Goal: Task Accomplishment & Management: Complete application form

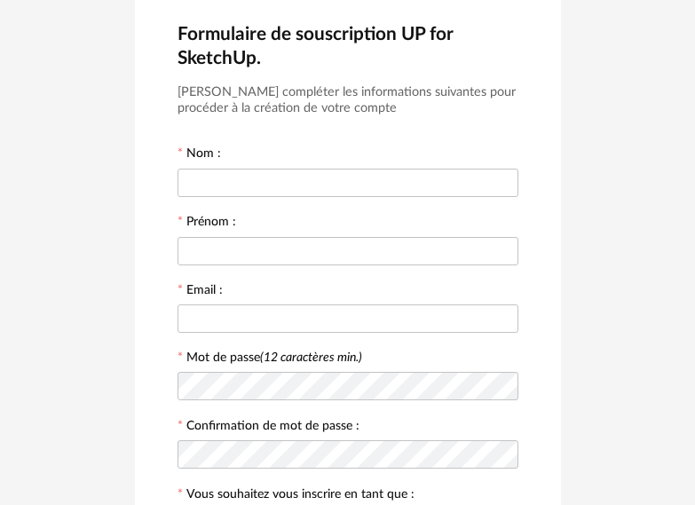
scroll to position [53, 0]
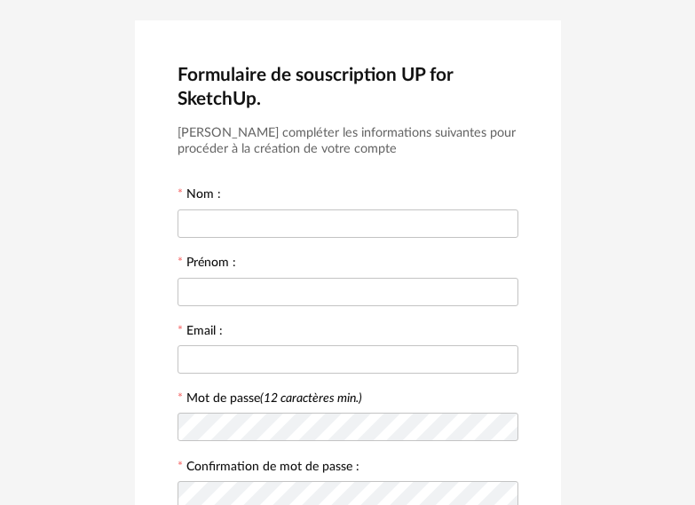
click at [304, 242] on form "[PERSON_NAME] compléter les informations suivantes pour procéder à la création …" at bounding box center [348, 501] width 341 height 752
click at [302, 222] on input "text" at bounding box center [348, 224] width 341 height 28
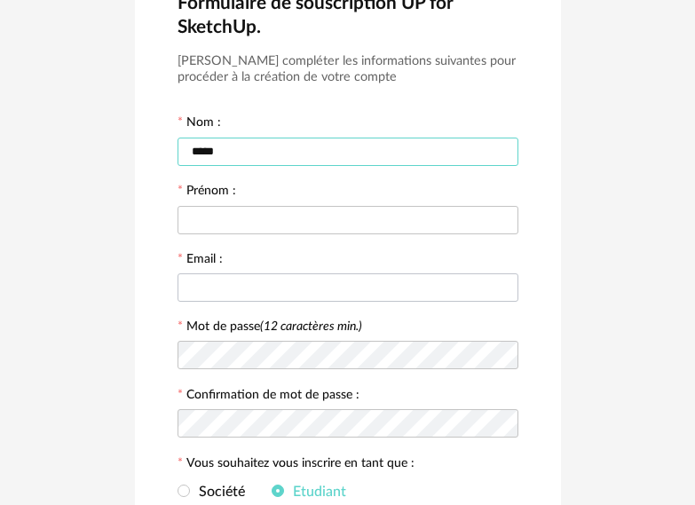
scroll to position [142, 0]
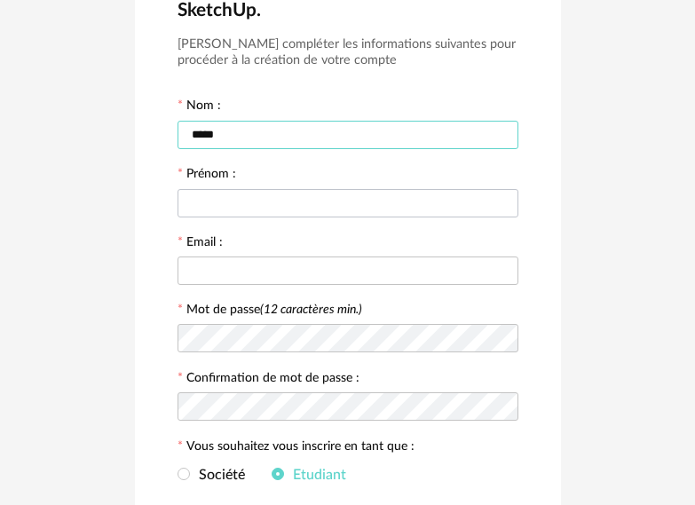
type input "*****"
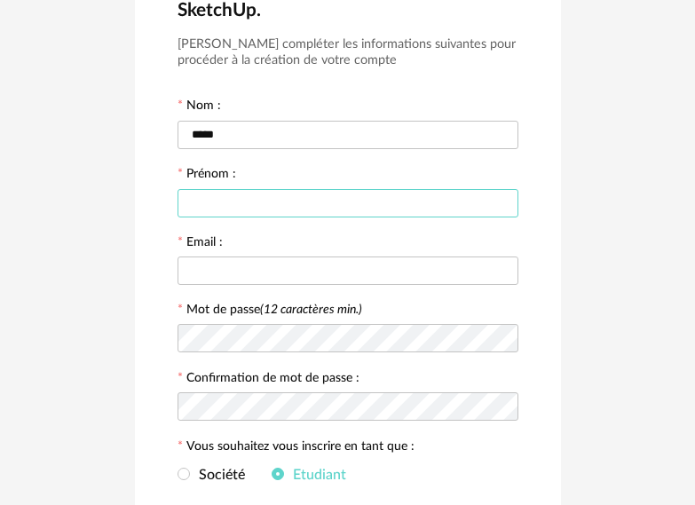
click at [243, 206] on input "text" at bounding box center [348, 203] width 341 height 28
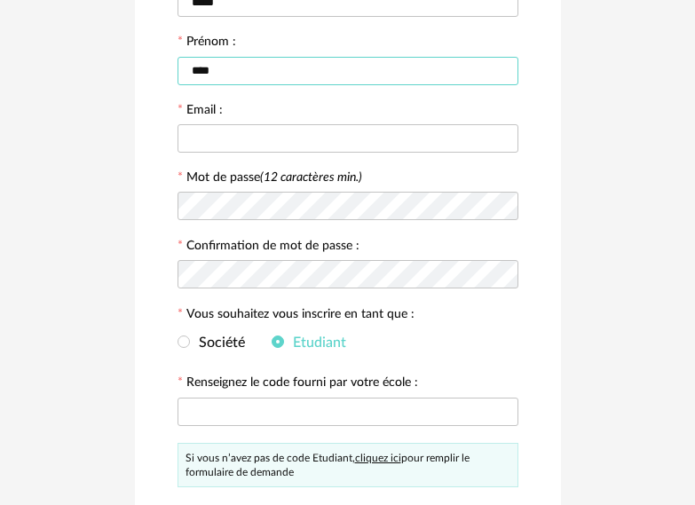
scroll to position [320, 0]
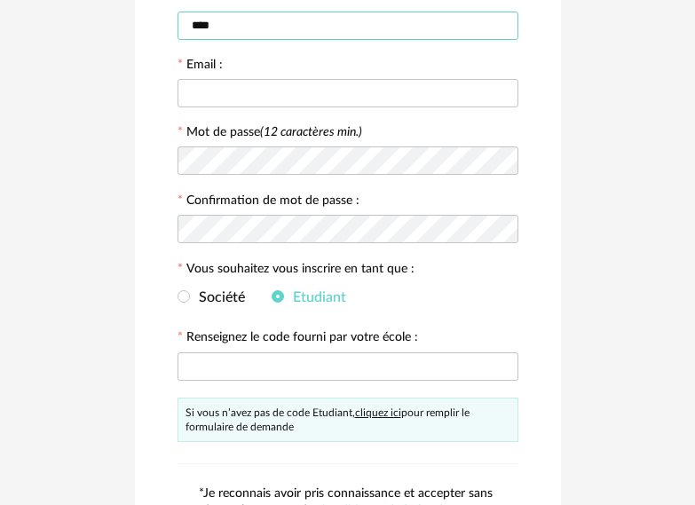
type input "****"
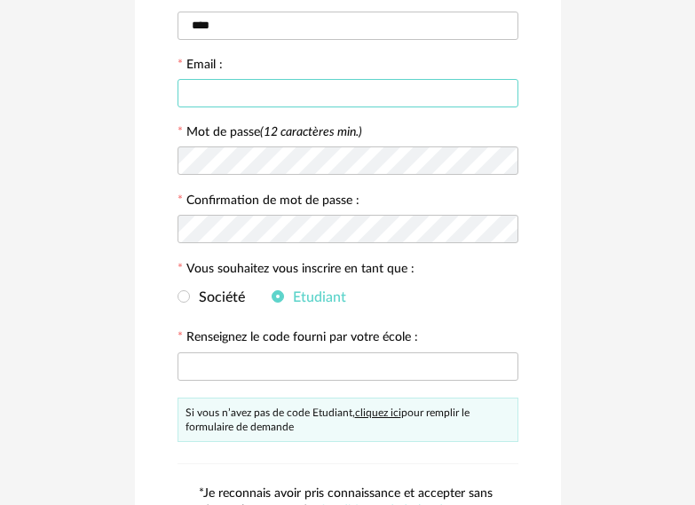
click at [250, 89] on input "text" at bounding box center [348, 93] width 341 height 28
type input "**********"
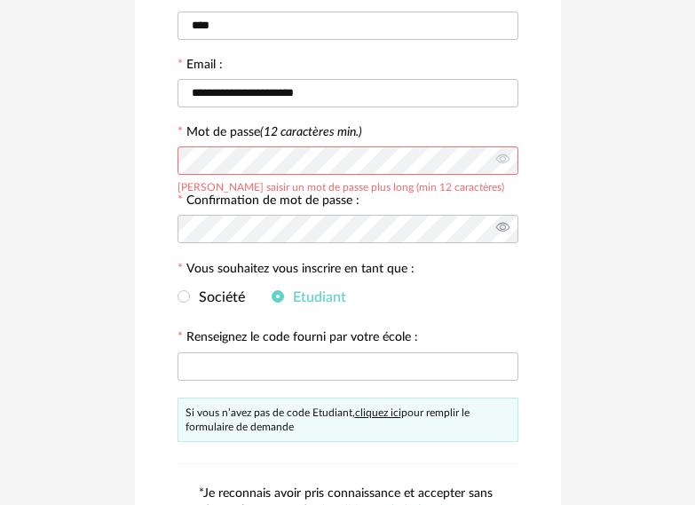
click at [496, 226] on icon at bounding box center [503, 229] width 22 height 36
click at [497, 227] on icon at bounding box center [503, 229] width 22 height 36
click at [501, 160] on icon at bounding box center [503, 161] width 22 height 36
click at [339, 245] on div at bounding box center [348, 229] width 341 height 36
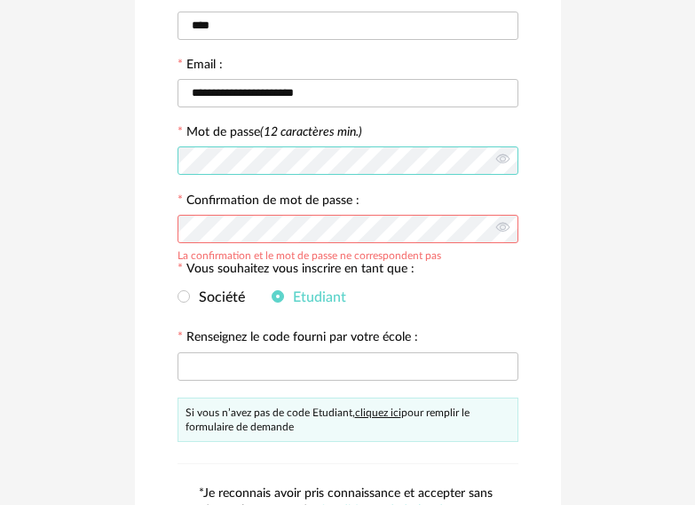
click at [133, 162] on div "**********" at bounding box center [347, 204] width 695 height 956
click at [121, 233] on div "**********" at bounding box center [347, 204] width 695 height 956
click at [407, 277] on label "Vous souhaitez vous inscrire en tant que :" at bounding box center [296, 271] width 237 height 16
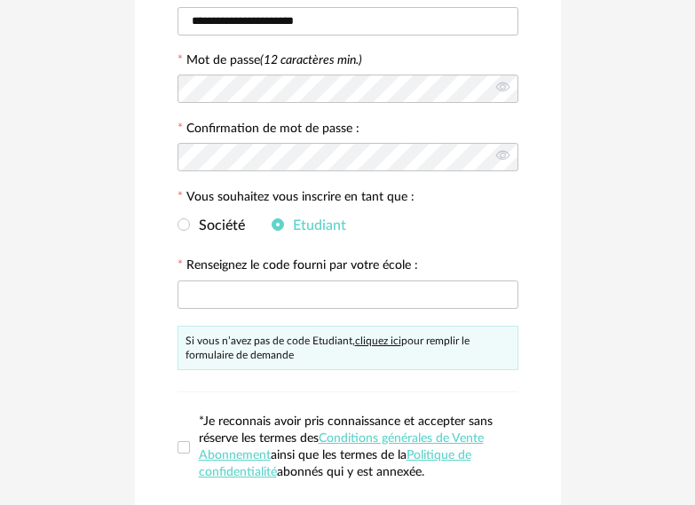
scroll to position [409, 0]
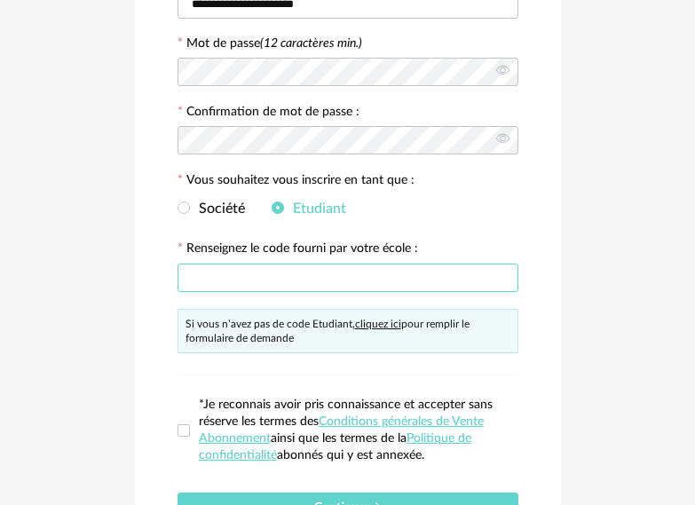
click at [394, 279] on input "text" at bounding box center [348, 278] width 341 height 28
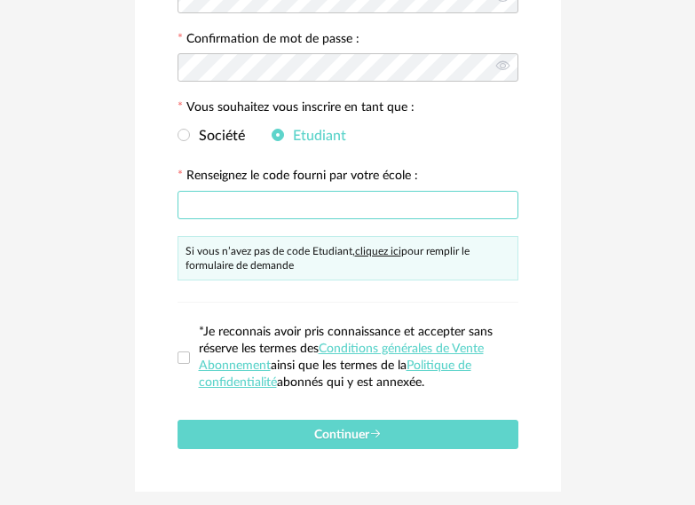
scroll to position [497, 0]
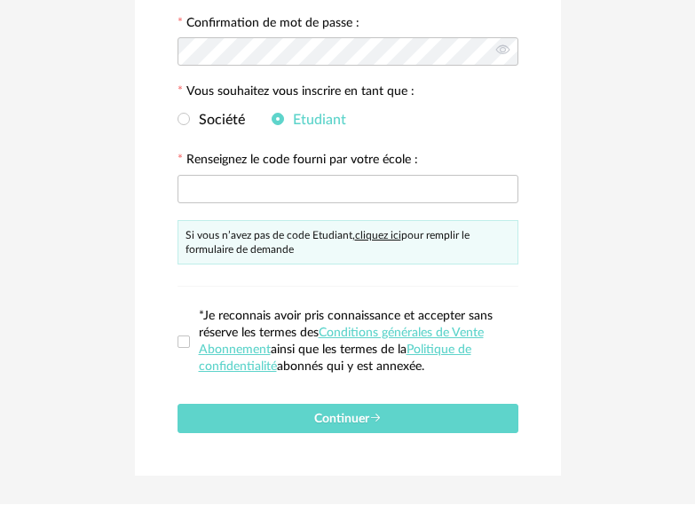
drag, startPoint x: 192, startPoint y: 343, endPoint x: 201, endPoint y: 334, distance: 12.6
click at [190, 343] on span "*Je reconnais avoir pris connaissance et accepter sans réserve les termes des C…" at bounding box center [354, 341] width 329 height 67
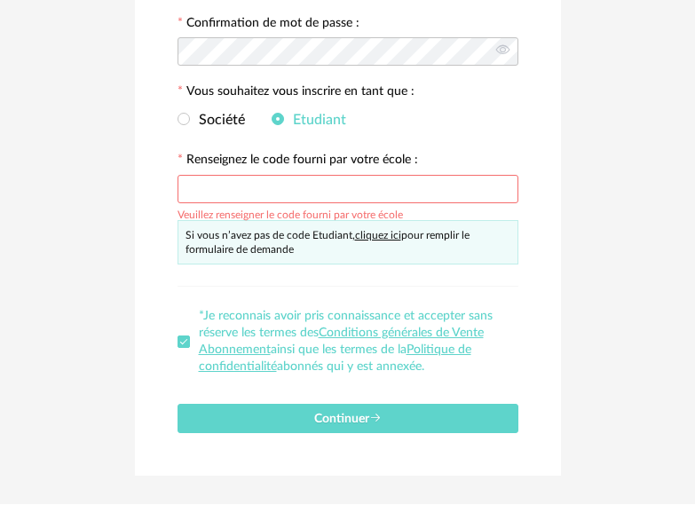
click at [371, 242] on div "Si vous n’avez pas de code Etudiant, cliquez ici pour remplir le formulaire de …" at bounding box center [348, 242] width 341 height 44
click at [373, 240] on link "cliquez ici" at bounding box center [378, 235] width 46 height 11
click at [256, 202] on div at bounding box center [348, 189] width 341 height 36
click at [256, 179] on input "text" at bounding box center [348, 189] width 341 height 28
type input "**********"
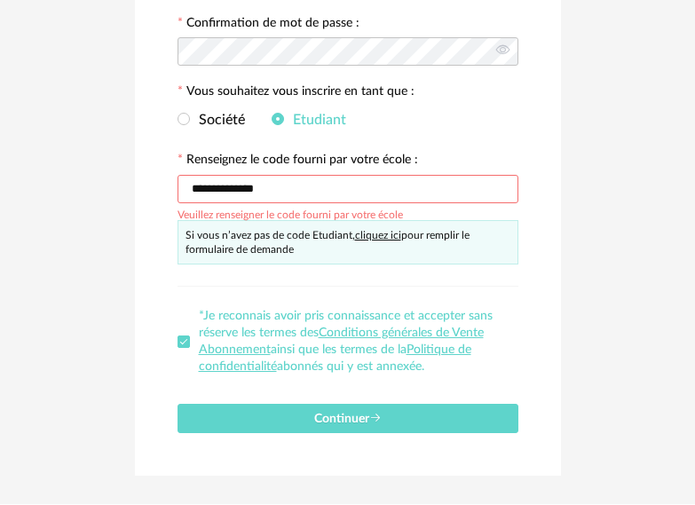
click at [316, 435] on div "**********" at bounding box center [348, 26] width 426 height 900
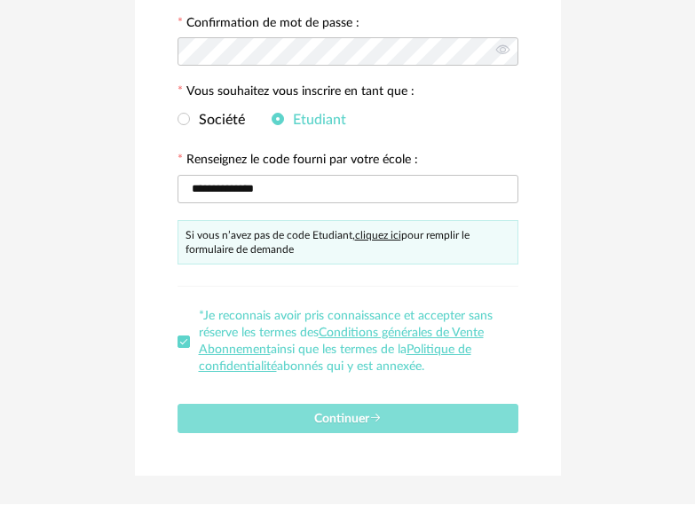
click at [321, 425] on span "Continuer" at bounding box center [347, 419] width 67 height 12
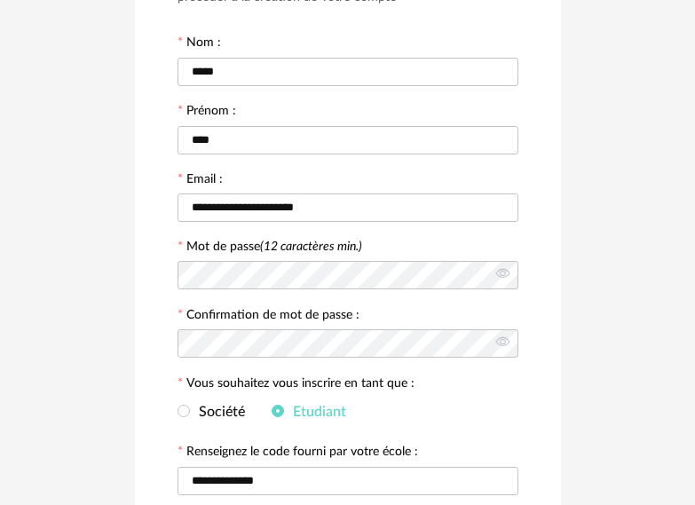
scroll to position [355, 0]
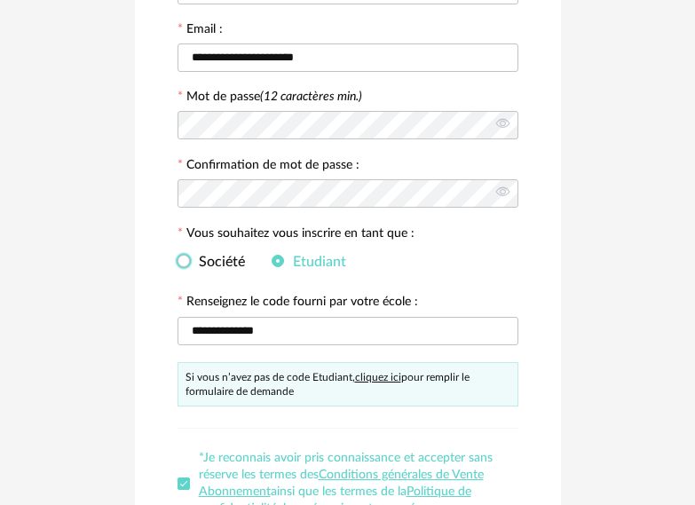
click at [199, 266] on span "Société" at bounding box center [217, 262] width 55 height 14
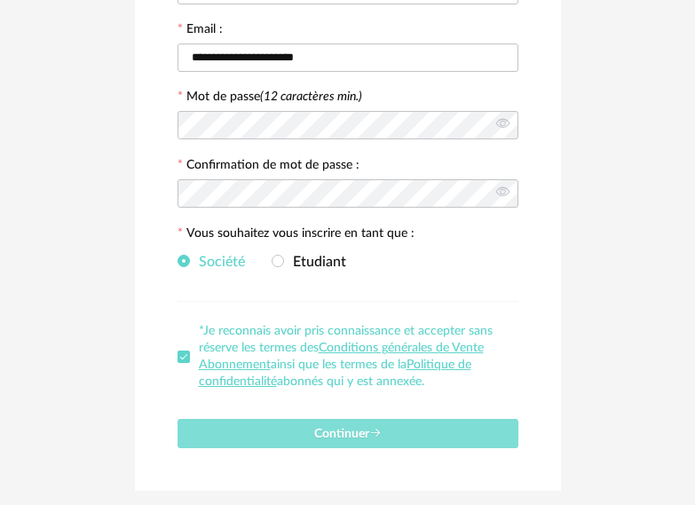
click at [417, 433] on button "Continuer" at bounding box center [348, 433] width 341 height 29
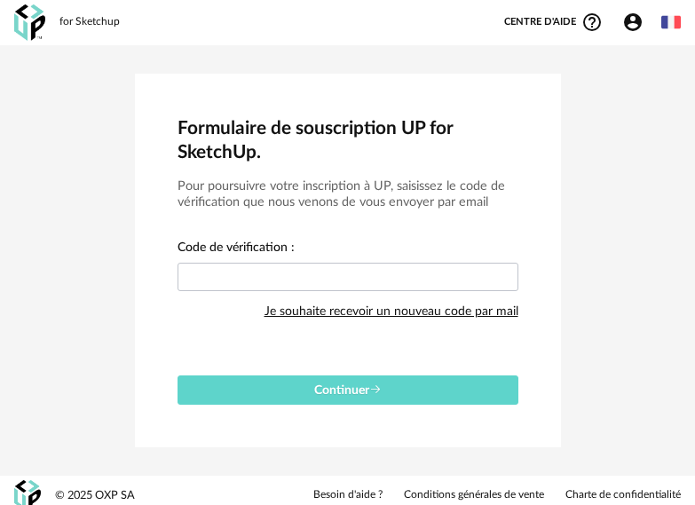
scroll to position [11, 0]
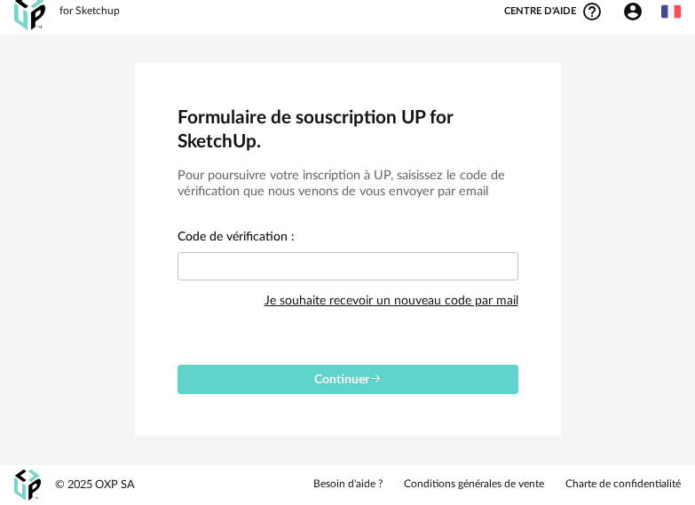
click at [440, 309] on div "Je souhaite recevoir un nouveau code par mail" at bounding box center [392, 301] width 254 height 36
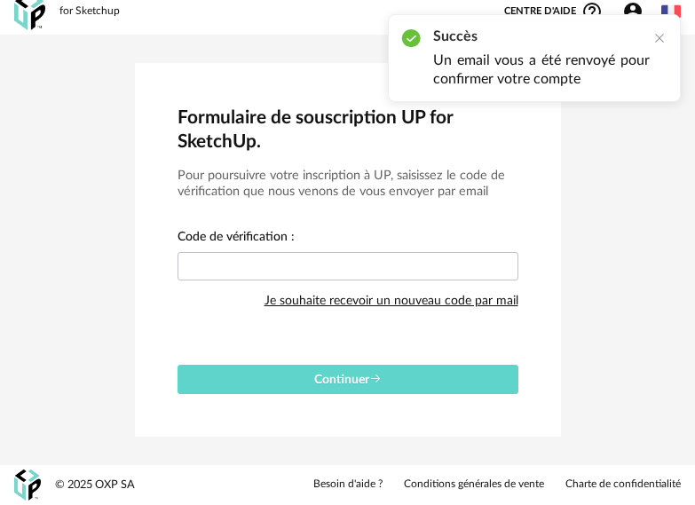
scroll to position [0, 0]
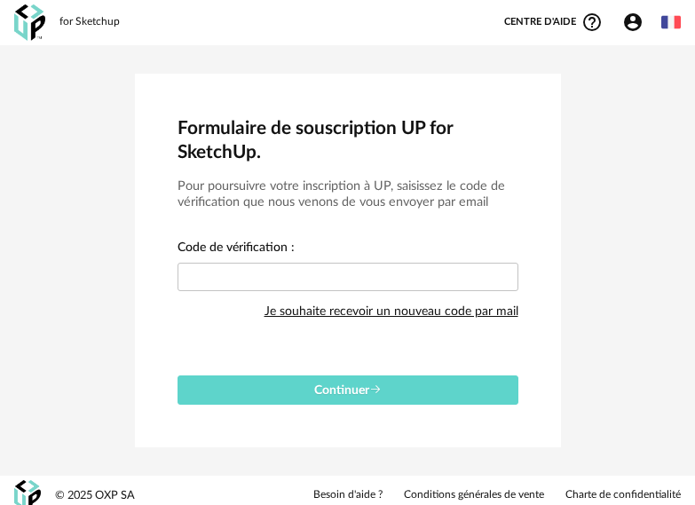
click at [204, 359] on form "Pour poursuivre votre inscription à UP, saisissez le code de vérification que n…" at bounding box center [348, 292] width 341 height 226
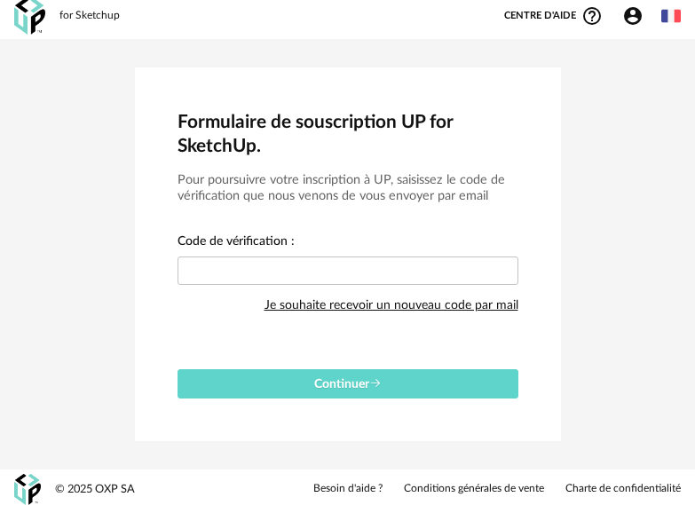
scroll to position [11, 0]
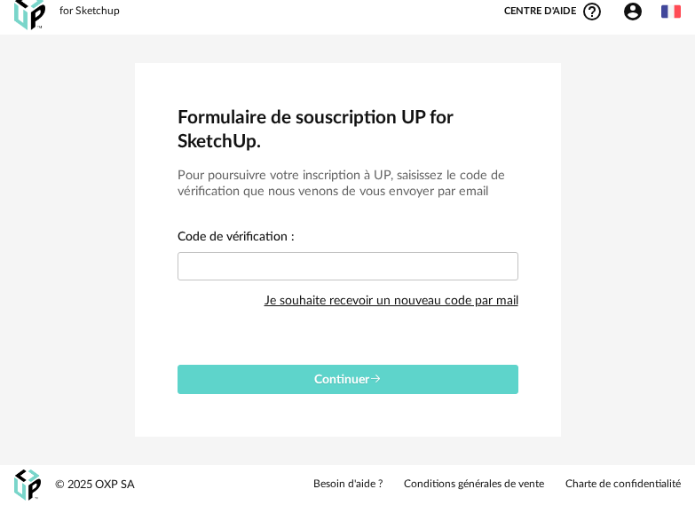
click at [673, 23] on div "for Sketchup Centre d'aide Help Circle Outline icon Tutos vidéos Lire la FAQ Co…" at bounding box center [347, 11] width 695 height 45
click at [673, 18] on img at bounding box center [672, 12] width 20 height 20
click at [611, 57] on img at bounding box center [604, 58] width 20 height 20
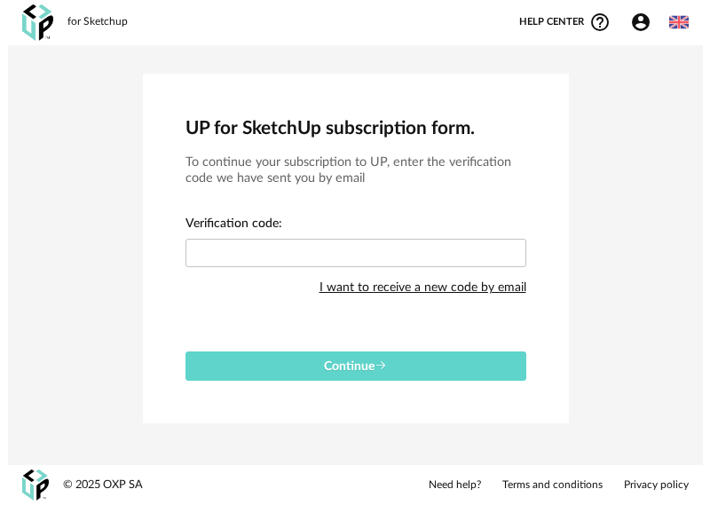
scroll to position [0, 0]
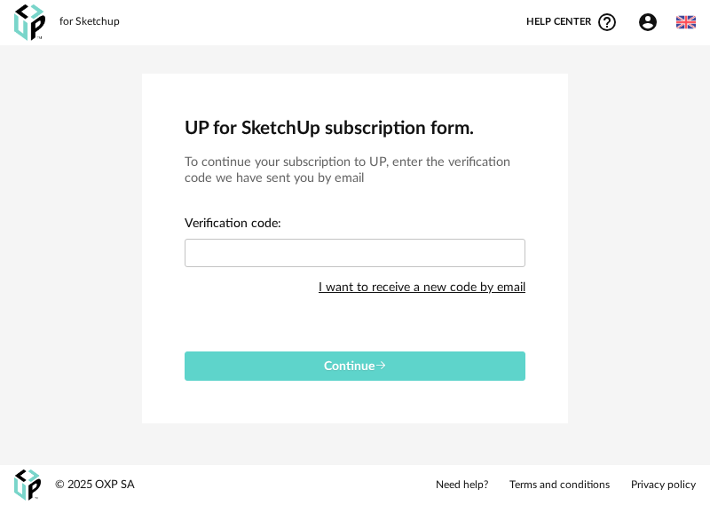
click at [417, 282] on div "I want to receive a new code by email" at bounding box center [422, 288] width 207 height 36
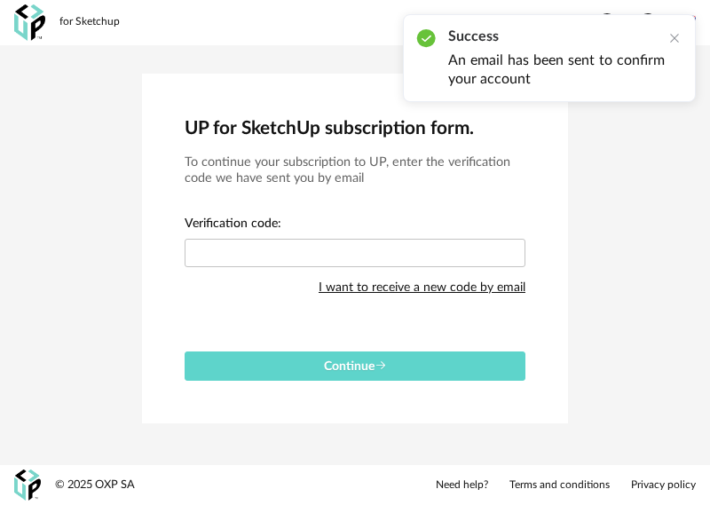
click at [417, 282] on div "I want to receive a new code by email" at bounding box center [422, 288] width 207 height 36
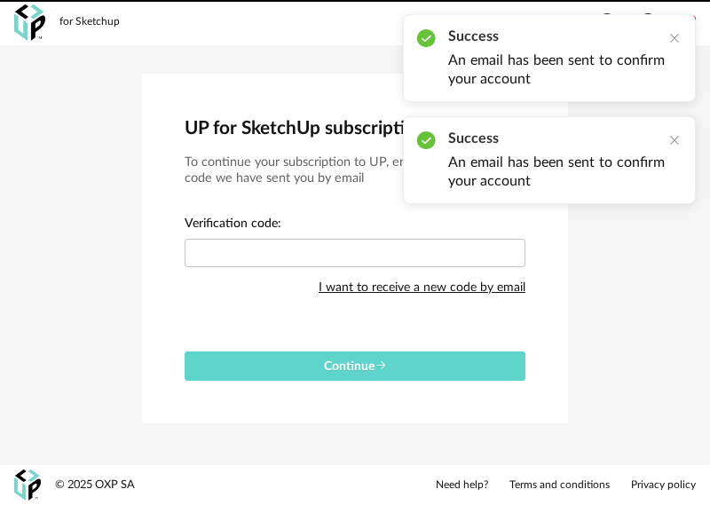
click at [417, 282] on div "I want to receive a new code by email" at bounding box center [422, 288] width 207 height 36
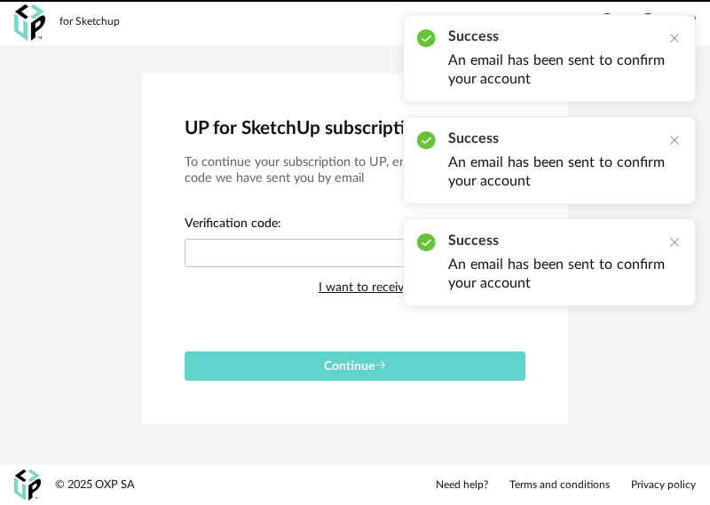
click at [28, 28] on img at bounding box center [29, 22] width 31 height 36
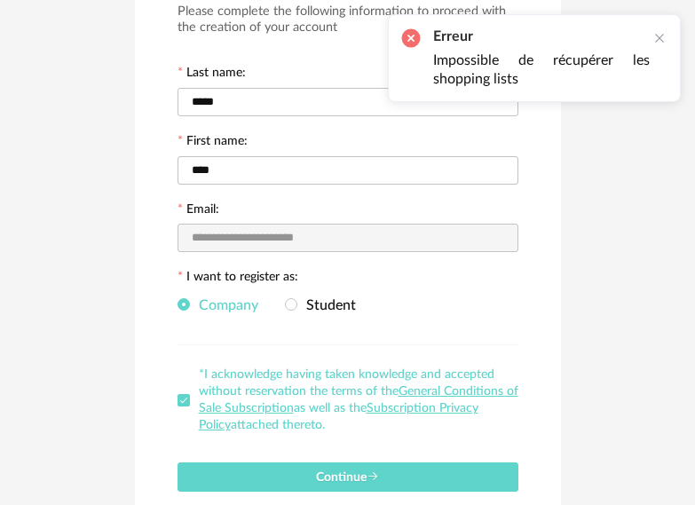
scroll to position [178, 0]
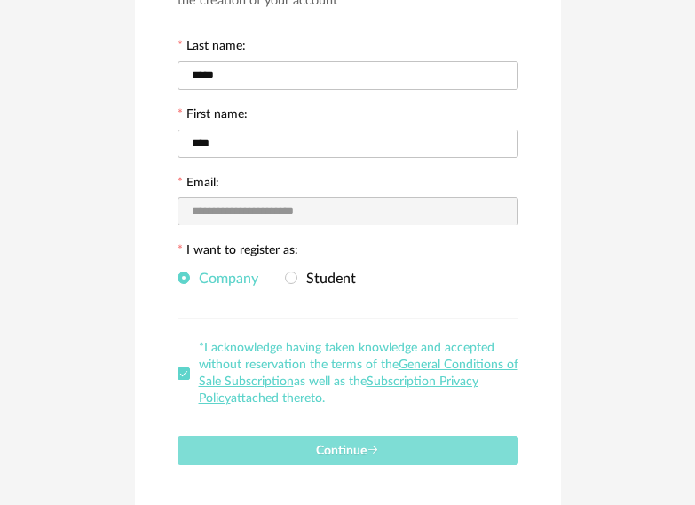
click at [419, 446] on button "Continue" at bounding box center [348, 450] width 341 height 29
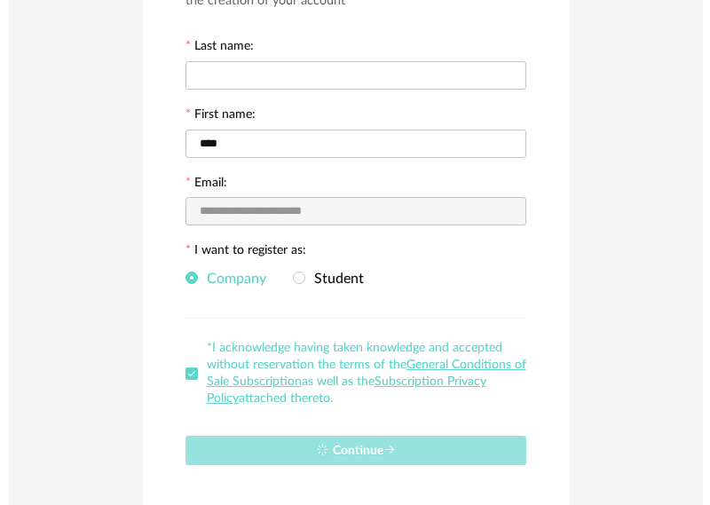
scroll to position [0, 0]
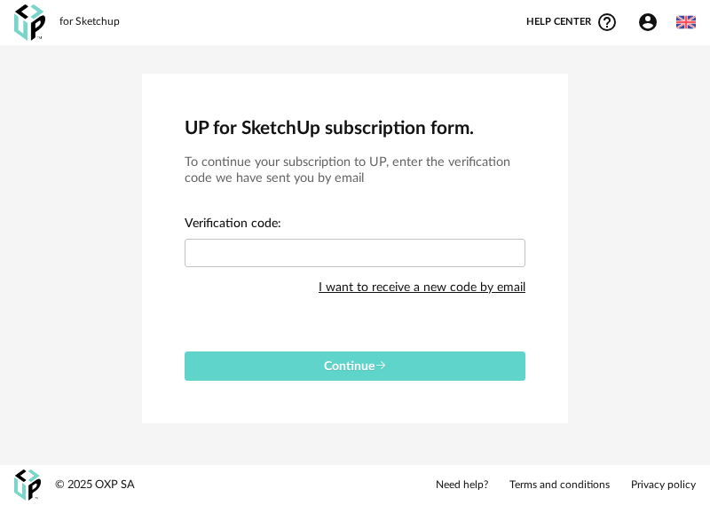
click at [472, 499] on div "© 2025 OXP SA Need help? Terms and conditions Privacy policy" at bounding box center [355, 485] width 710 height 40
click at [469, 488] on link "Need help?" at bounding box center [462, 486] width 52 height 14
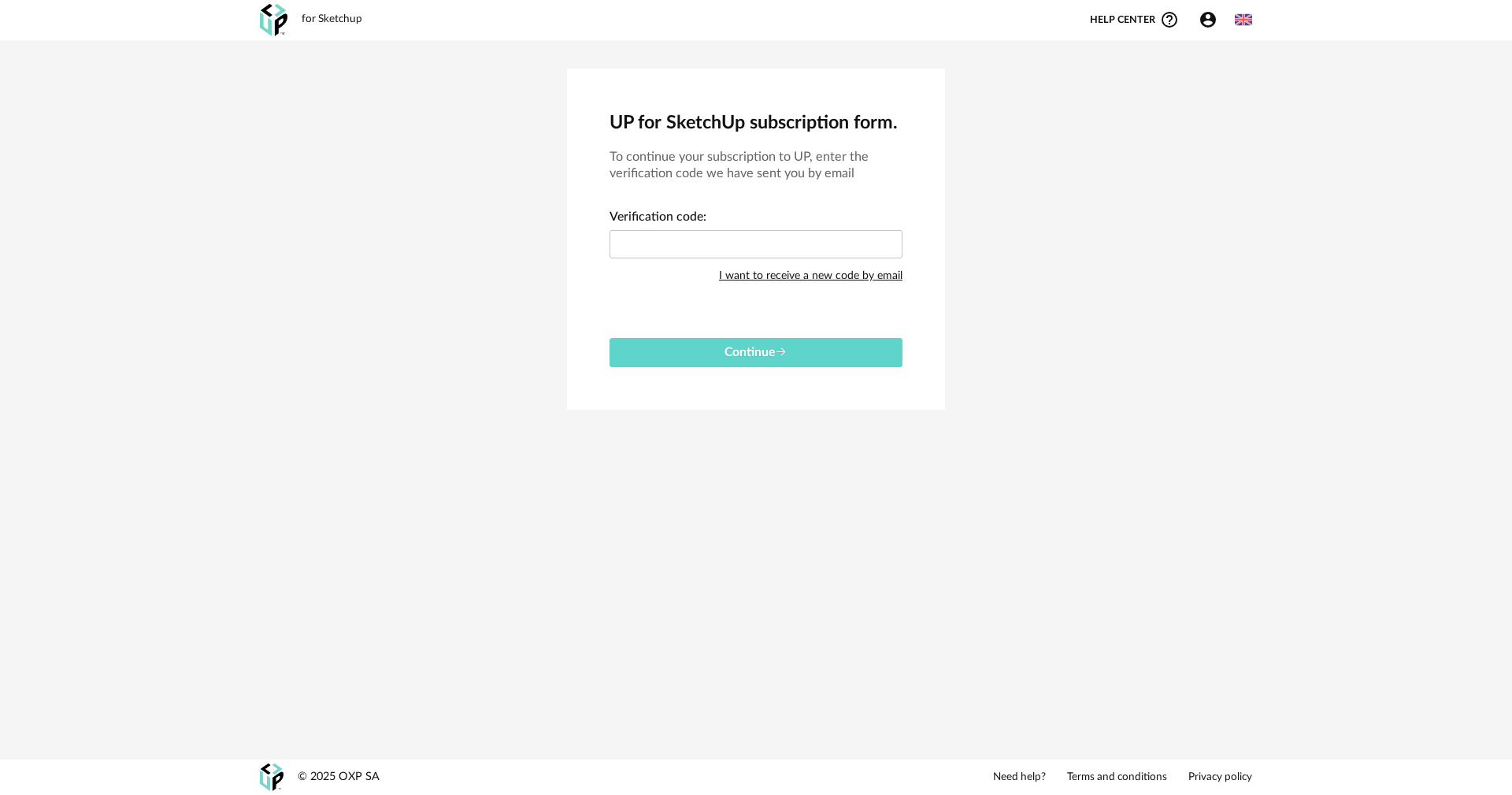
click at [615, 2] on header "for Sketchup Help center Help Circle Outline icon Video tutorials Read FAQ Cont…" at bounding box center [756, 20] width 1512 height 40
